Goal: Information Seeking & Learning: Find specific fact

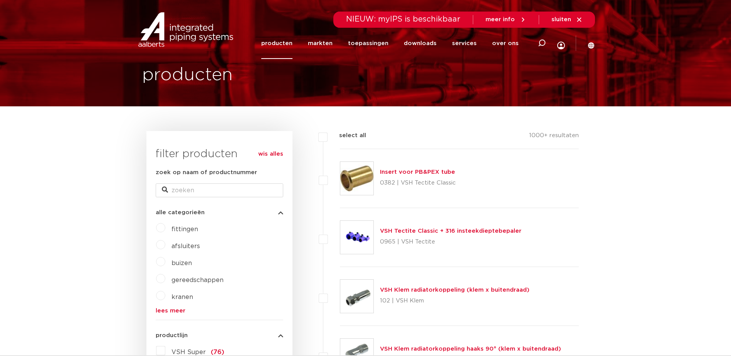
click at [182, 228] on span "fittingen" at bounding box center [185, 229] width 27 height 6
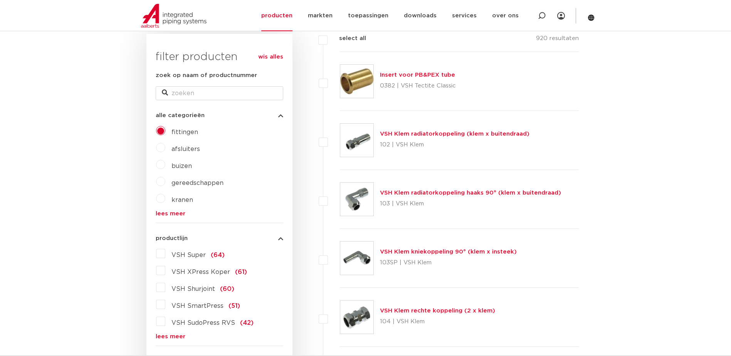
scroll to position [116, 0]
click at [165, 272] on label "VSH XPress Koper (61)" at bounding box center [206, 270] width 82 height 12
click at [0, 0] on input "VSH XPress Koper (61)" at bounding box center [0, 0] width 0 height 0
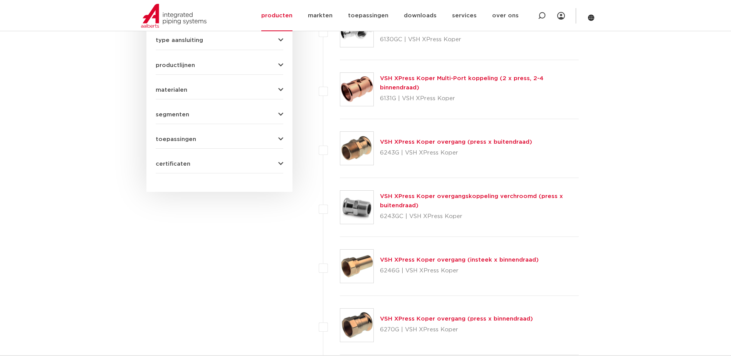
scroll to position [347, 0]
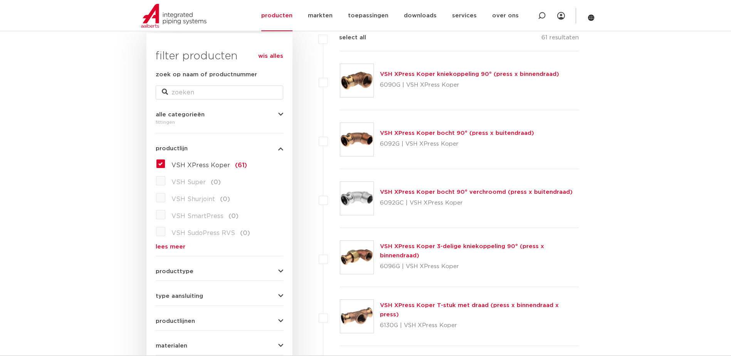
scroll to position [77, 0]
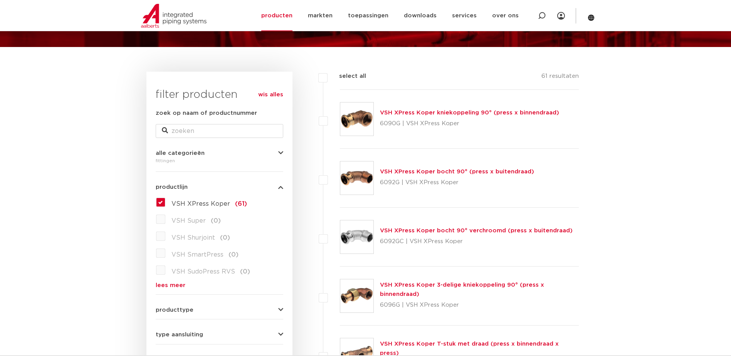
click at [165, 202] on label "VSH XPress Koper (61)" at bounding box center [206, 202] width 82 height 12
click at [0, 0] on input "VSH XPress Koper (61)" at bounding box center [0, 0] width 0 height 0
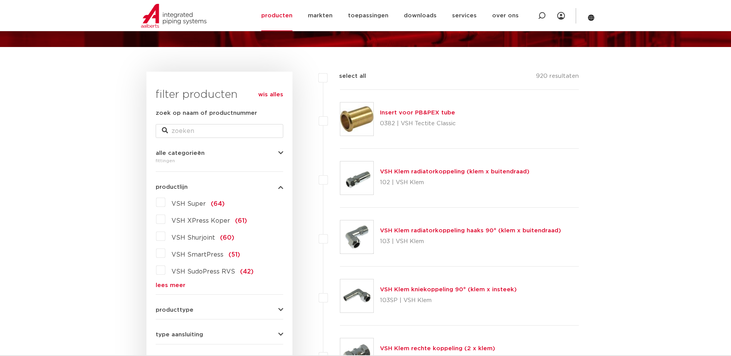
click at [165, 203] on label "VSH Super (64)" at bounding box center [194, 202] width 59 height 12
click at [0, 0] on input "VSH Super (64)" at bounding box center [0, 0] width 0 height 0
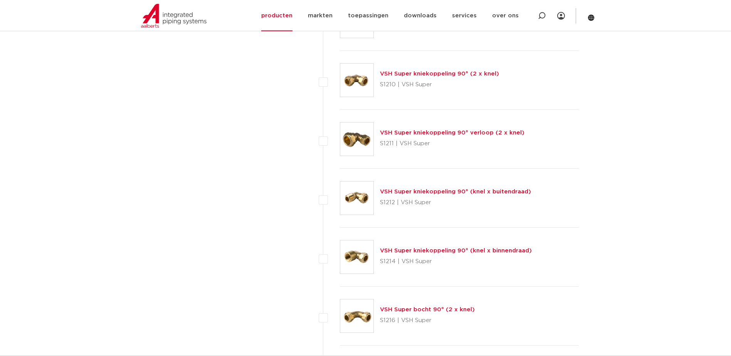
scroll to position [706, 0]
click at [399, 192] on link "VSH Super kniekoppeling 90° (knel x buitendraad)" at bounding box center [455, 192] width 151 height 6
click at [436, 192] on link "VSH Super kniekoppeling 90° (knel x buitendraad)" at bounding box center [455, 192] width 151 height 6
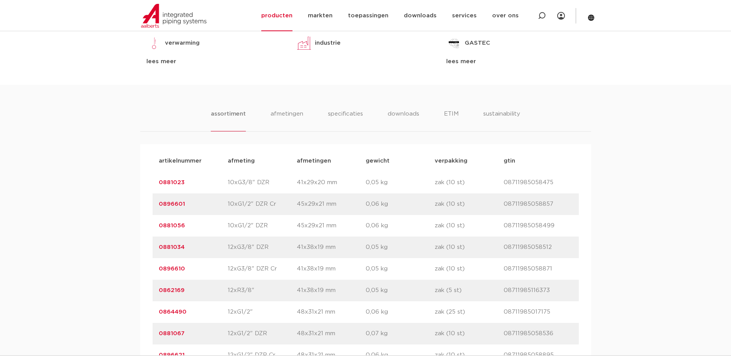
scroll to position [540, 0]
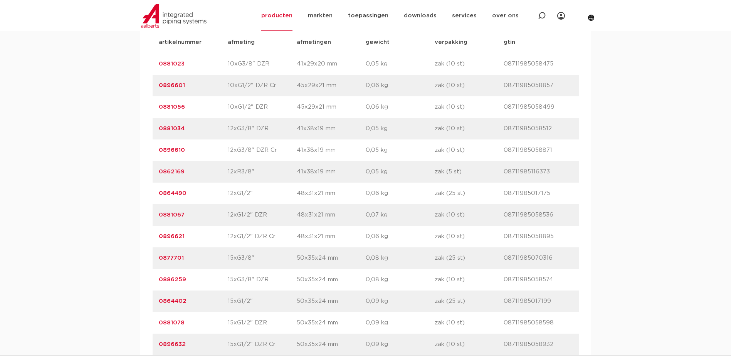
drag, startPoint x: 191, startPoint y: 344, endPoint x: 160, endPoint y: 344, distance: 31.2
click at [160, 344] on p "0896632" at bounding box center [193, 344] width 69 height 9
copy link "0896632"
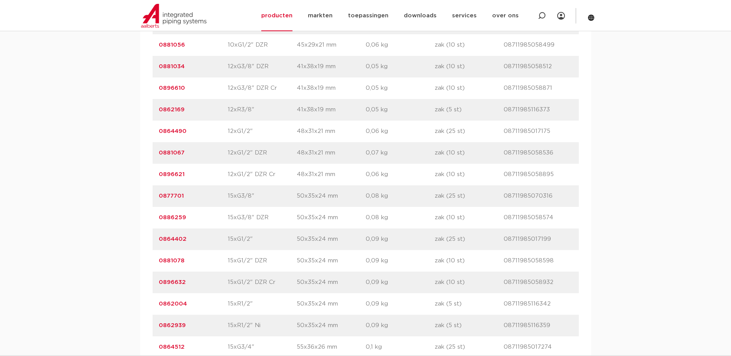
scroll to position [655, 0]
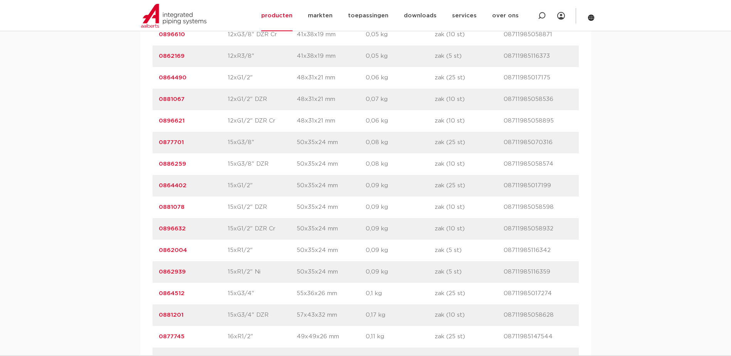
drag, startPoint x: 187, startPoint y: 273, endPoint x: 153, endPoint y: 274, distance: 34.0
click at [153, 274] on div "artikelnummer 0862939 afmeting 15xR1/2" Ni afmetingen 50x35x24 mm gewicht 0,09 …" at bounding box center [366, 272] width 426 height 22
drag, startPoint x: 153, startPoint y: 274, endPoint x: 168, endPoint y: 273, distance: 15.1
copy link "0862939"
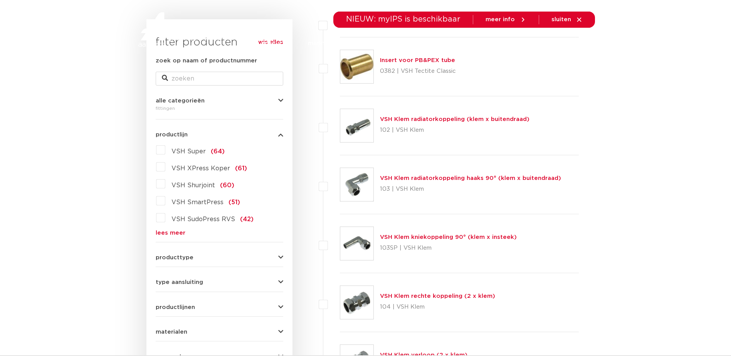
scroll to position [12, 0]
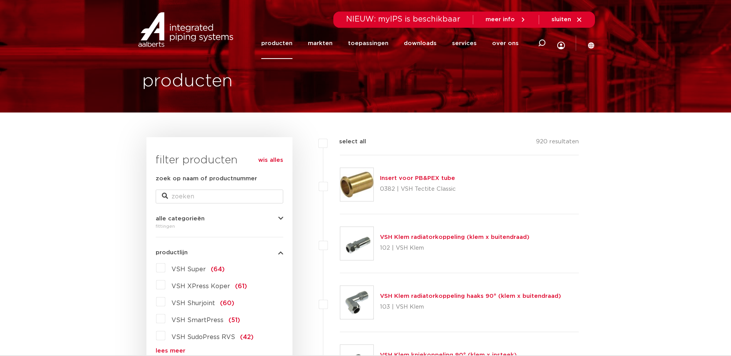
click at [165, 266] on label "VSH Super (64)" at bounding box center [194, 268] width 59 height 12
click at [0, 0] on input "VSH Super (64)" at bounding box center [0, 0] width 0 height 0
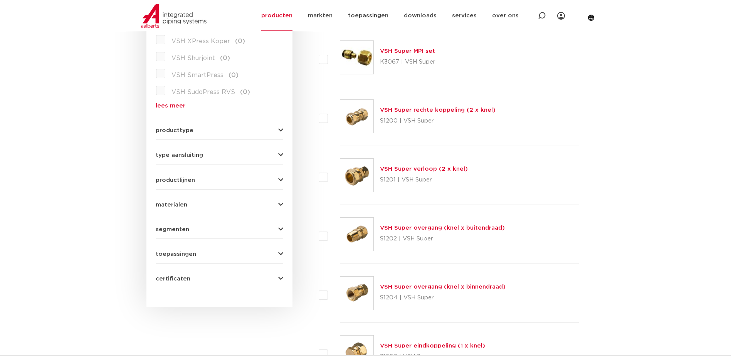
scroll to position [281, 0]
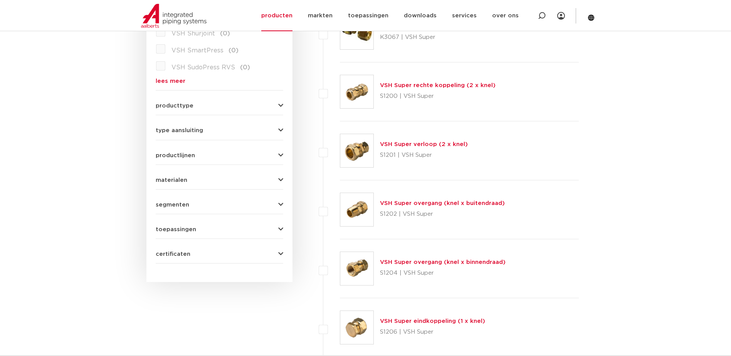
click at [401, 261] on link "VSH Super overgang (knel x binnendraad)" at bounding box center [443, 262] width 126 height 6
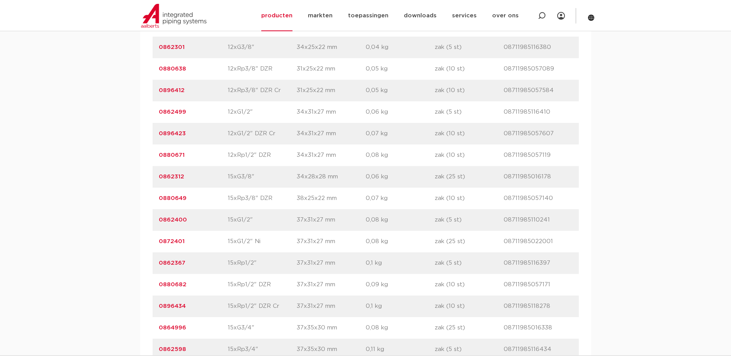
scroll to position [733, 0]
drag, startPoint x: 204, startPoint y: 197, endPoint x: 158, endPoint y: 198, distance: 46.3
click at [158, 198] on div "artikelnummer 0872401 afmeting 15xG1/2" Ni afmetingen 37x31x27 mm gewicht 0,08 …" at bounding box center [366, 198] width 426 height 22
drag, startPoint x: 158, startPoint y: 198, endPoint x: 168, endPoint y: 195, distance: 10.8
copy link "0872401"
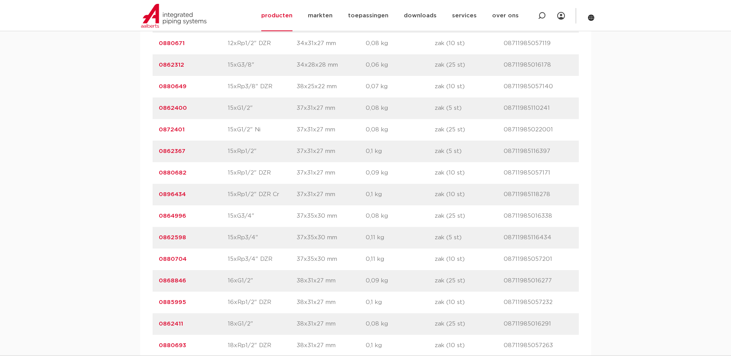
scroll to position [810, 0]
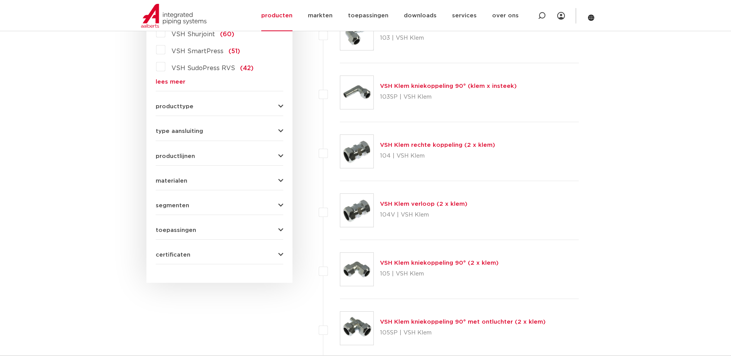
scroll to position [127, 0]
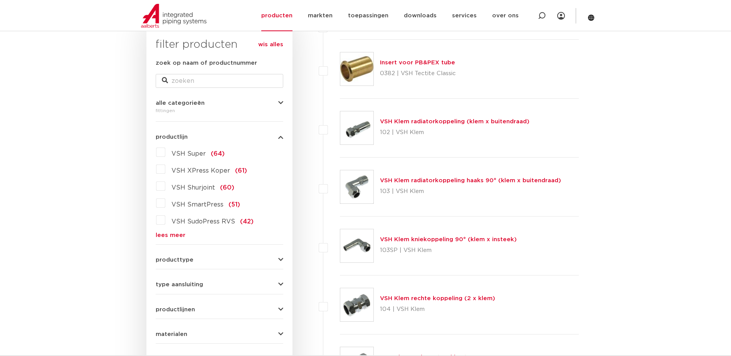
drag, startPoint x: 159, startPoint y: 152, endPoint x: 176, endPoint y: 151, distance: 17.0
click at [165, 152] on label "VSH Super (64)" at bounding box center [194, 152] width 59 height 12
click at [0, 0] on input "VSH Super (64)" at bounding box center [0, 0] width 0 height 0
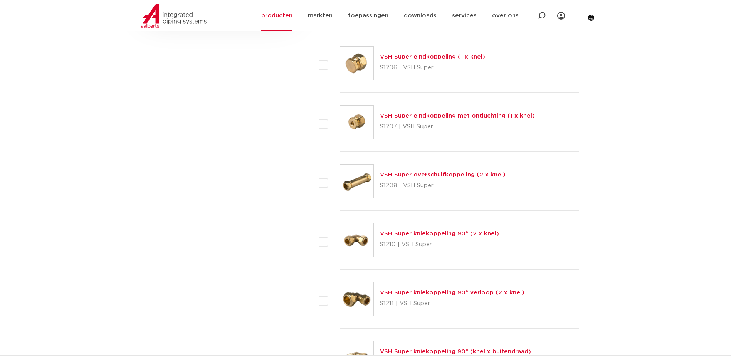
scroll to position [590, 0]
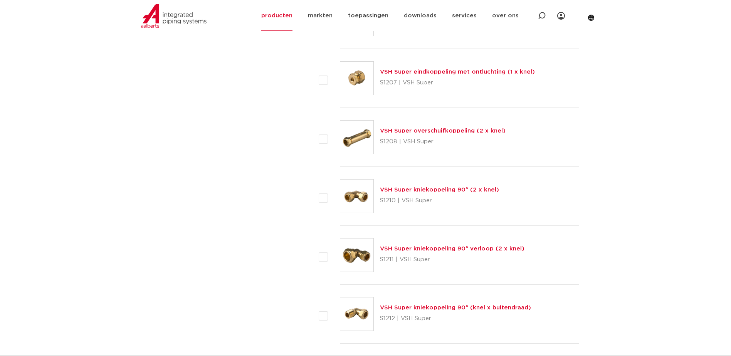
click at [409, 189] on link "VSH Super kniekoppeling 90° (2 x knel)" at bounding box center [439, 190] width 119 height 6
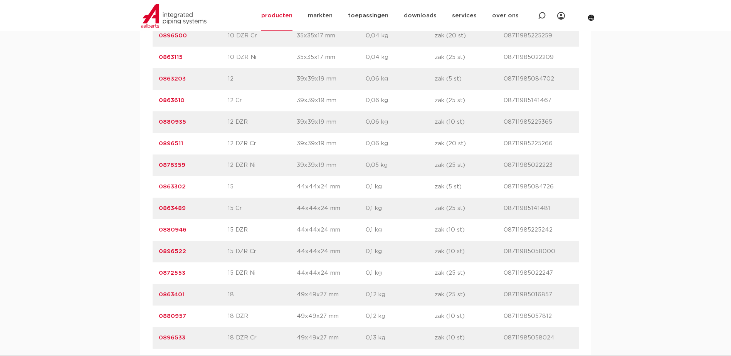
scroll to position [617, 0]
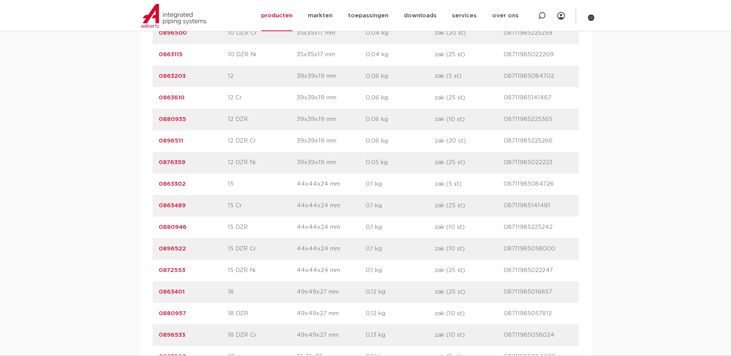
drag, startPoint x: 189, startPoint y: 207, endPoint x: 157, endPoint y: 206, distance: 32.4
click at [157, 206] on div "artikelnummer 0863489 afmeting 15 Cr [GEOGRAPHIC_DATA] 44x44x24 mm gewicht 0,1 …" at bounding box center [366, 206] width 426 height 22
copy link "0863489"
drag, startPoint x: 189, startPoint y: 250, endPoint x: 153, endPoint y: 252, distance: 35.9
click at [153, 252] on div "artikelnummer 0896522 afmeting 15 DZR Cr [GEOGRAPHIC_DATA] 44x44x24 mm gewicht …" at bounding box center [366, 249] width 426 height 22
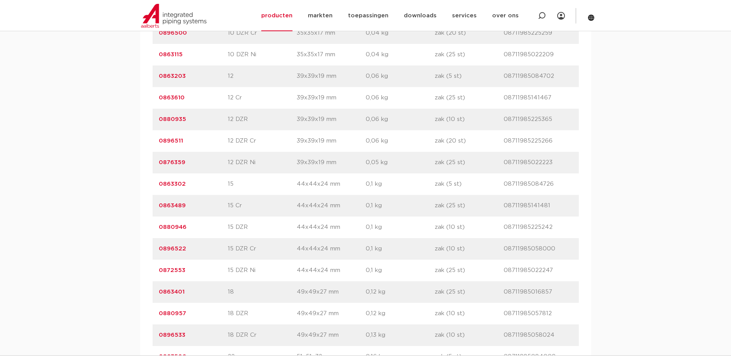
drag, startPoint x: 153, startPoint y: 252, endPoint x: 164, endPoint y: 248, distance: 11.7
copy link "0896522"
drag, startPoint x: 186, startPoint y: 271, endPoint x: 157, endPoint y: 268, distance: 29.0
click at [157, 268] on div "artikelnummer 0872553 afmeting 15 DZR Ni [GEOGRAPHIC_DATA] 44x44x24 mm gewicht …" at bounding box center [366, 271] width 426 height 22
drag, startPoint x: 157, startPoint y: 268, endPoint x: 167, endPoint y: 268, distance: 9.7
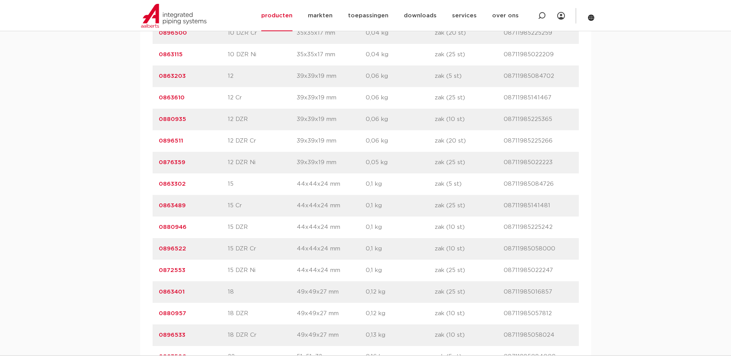
copy link "0872553"
